Goal: Task Accomplishment & Management: Manage account settings

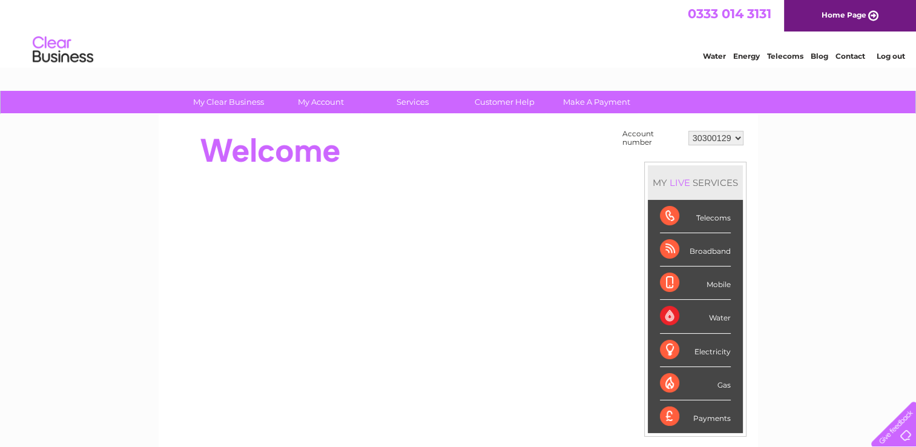
click at [748, 136] on div "Account number 30300129 30300175 MY LIVE SERVICES Telecoms Broadband Mobile Wat…" at bounding box center [458, 340] width 599 height 452
click at [724, 139] on select "30300129 30300175" at bounding box center [715, 138] width 55 height 15
click at [688, 131] on select "30300129 30300175" at bounding box center [715, 138] width 55 height 15
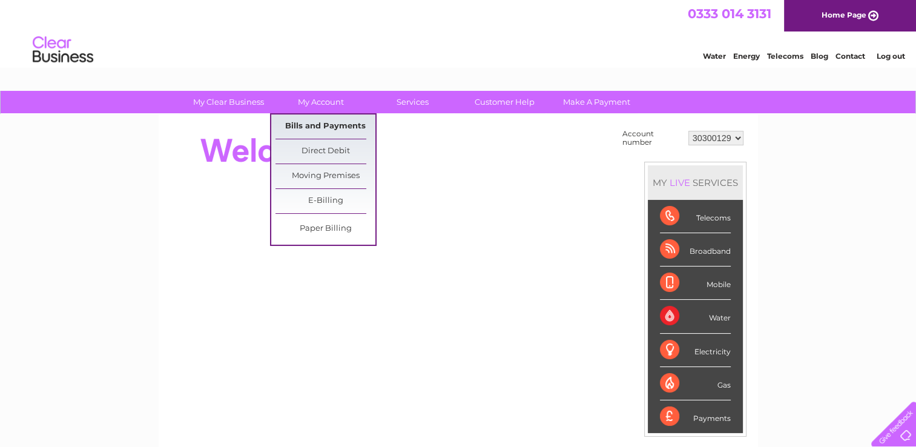
click at [334, 133] on link "Bills and Payments" at bounding box center [325, 126] width 100 height 24
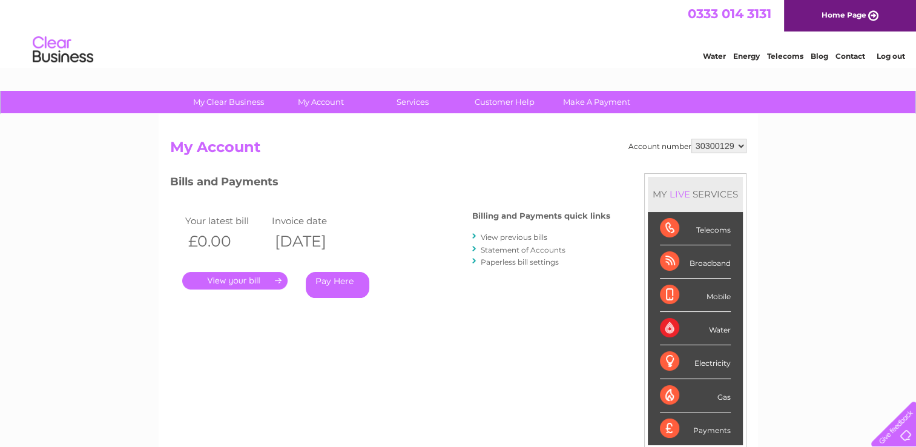
click at [707, 143] on select "30300129 30300175" at bounding box center [718, 146] width 55 height 15
select select "30300175"
click at [691, 139] on select "30300129 30300175" at bounding box center [718, 146] width 55 height 15
drag, startPoint x: 695, startPoint y: 147, endPoint x: 724, endPoint y: 147, distance: 29.1
click at [724, 147] on select "30300129 30300175" at bounding box center [718, 146] width 55 height 15
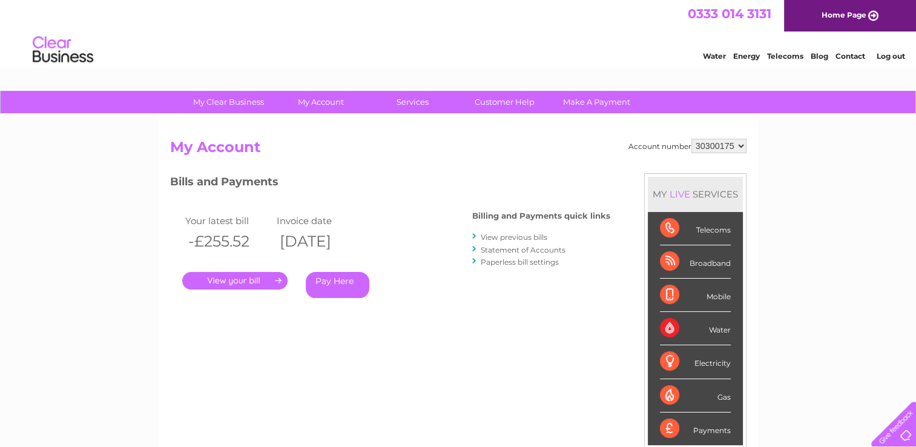
click at [846, 56] on link "Contact" at bounding box center [850, 55] width 30 height 9
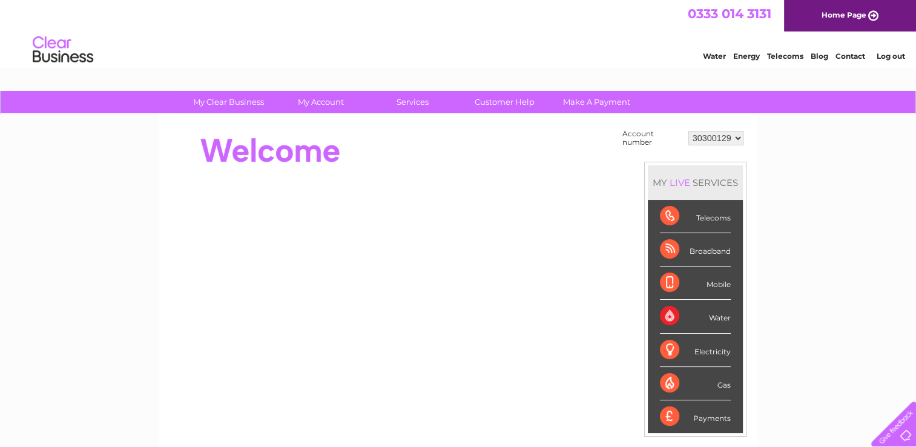
click at [737, 138] on select "30300129 30300175" at bounding box center [715, 138] width 55 height 15
select select "30300175"
click at [688, 131] on select "30300129 30300175" at bounding box center [715, 138] width 55 height 15
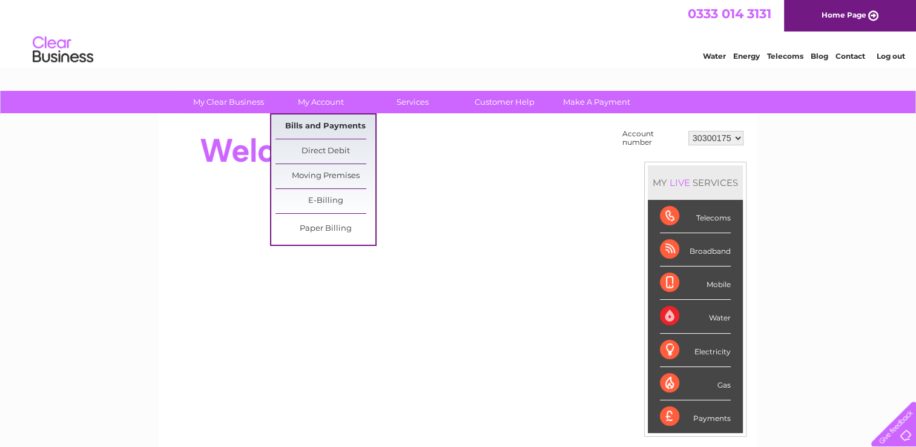
click at [331, 127] on link "Bills and Payments" at bounding box center [325, 126] width 100 height 24
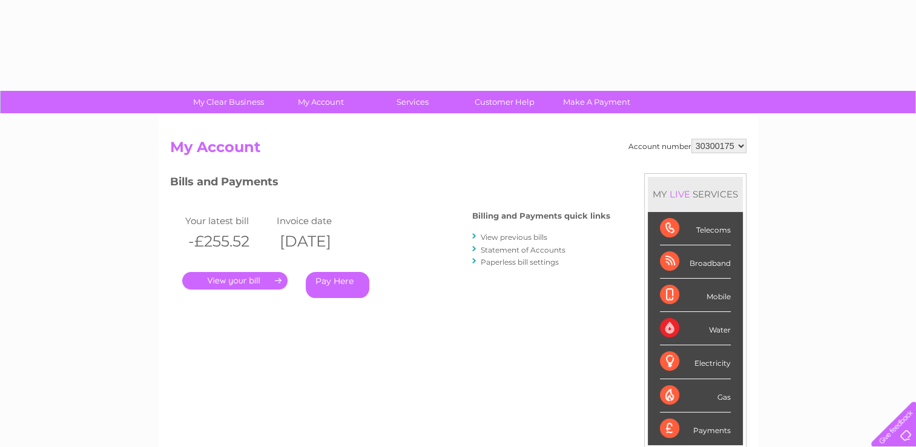
click at [313, 126] on div "Account number 30300129 30300175 My Account MY LIVE SERVICES Telecoms Broadband…" at bounding box center [458, 314] width 599 height 401
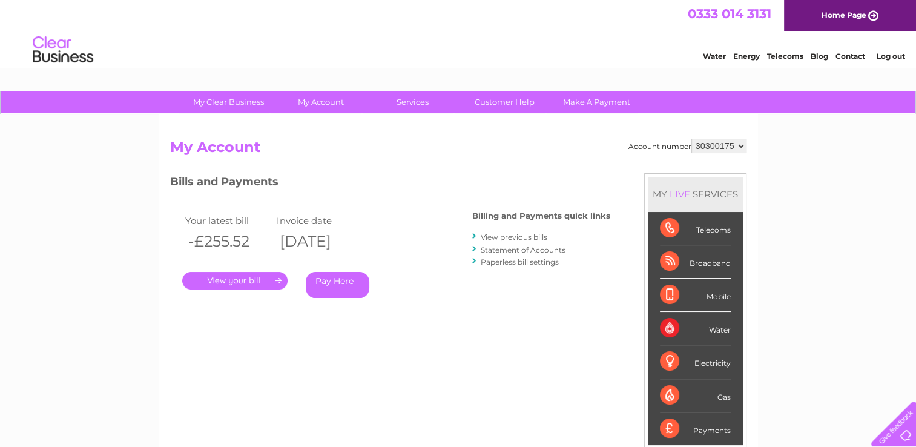
click at [241, 283] on link "." at bounding box center [234, 281] width 105 height 18
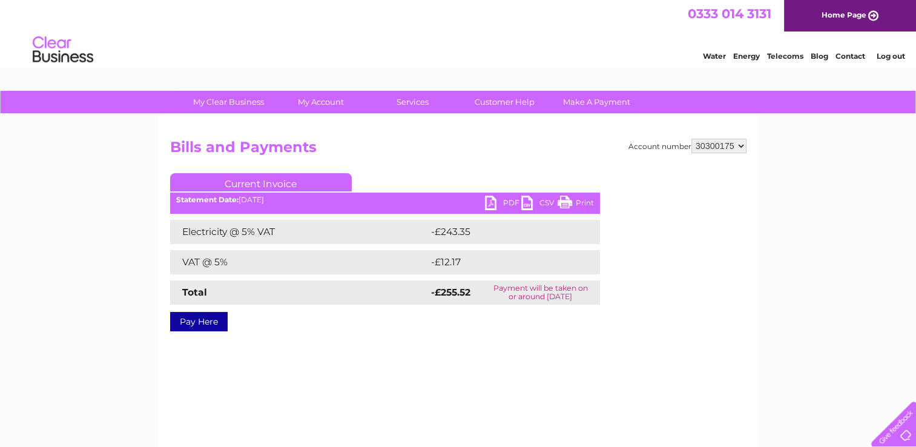
click at [502, 206] on link "PDF" at bounding box center [503, 205] width 36 height 18
